Goal: Task Accomplishment & Management: Manage account settings

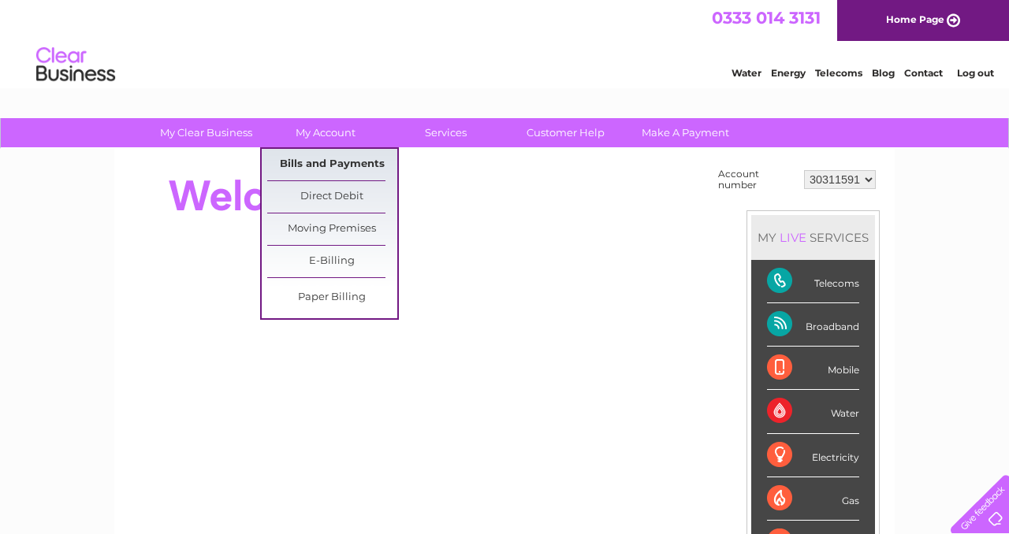
click at [329, 167] on link "Bills and Payments" at bounding box center [332, 165] width 130 height 32
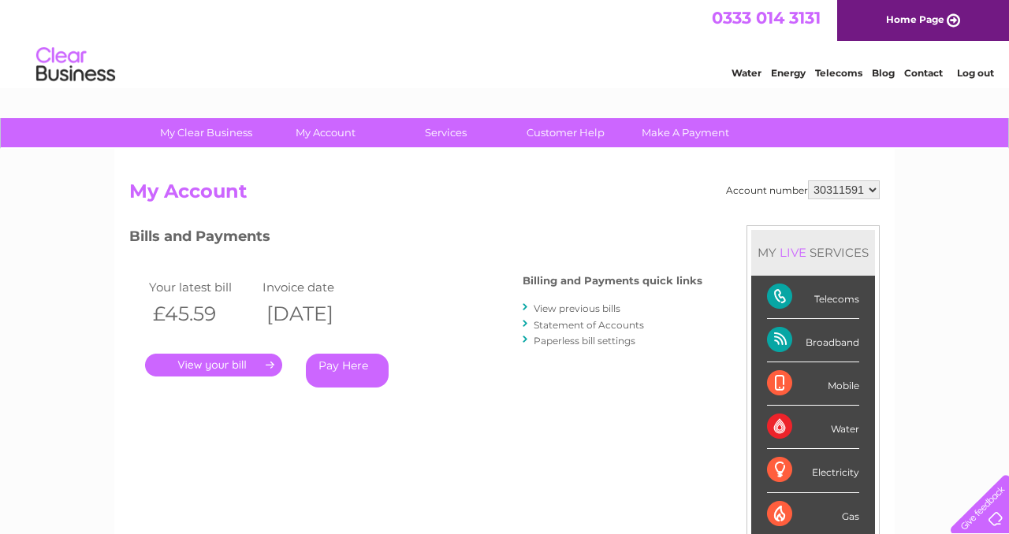
click at [256, 367] on link "." at bounding box center [213, 365] width 137 height 23
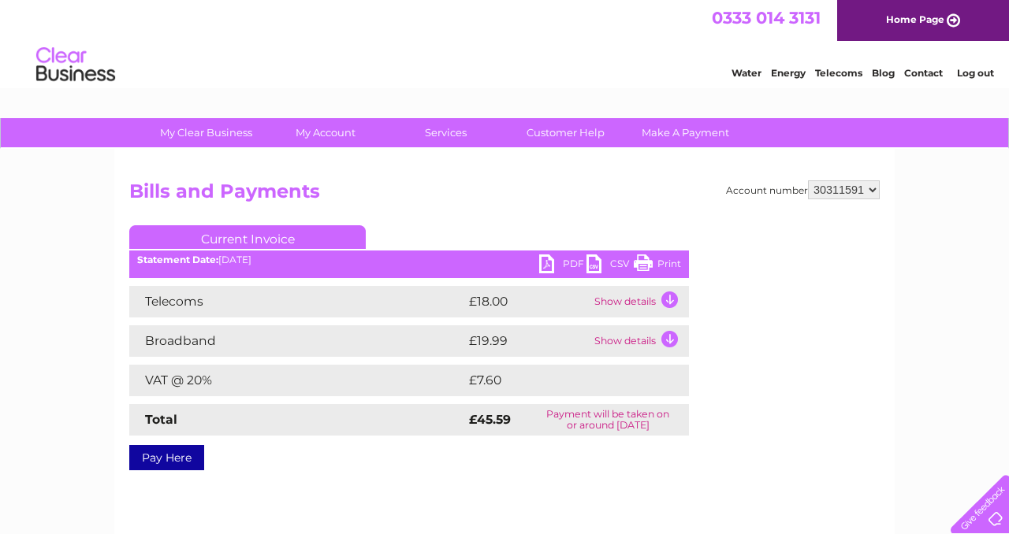
click at [566, 259] on link "PDF" at bounding box center [562, 266] width 47 height 23
